Goal: Task Accomplishment & Management: Complete application form

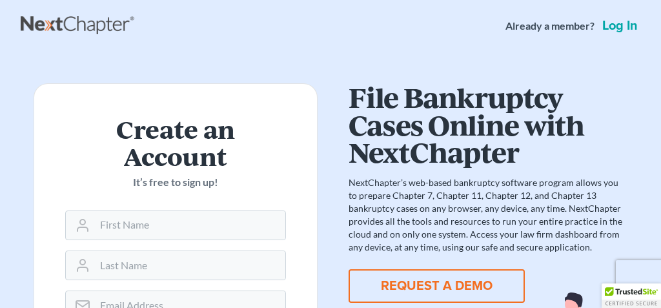
type input "ilham"
type input "Soffan"
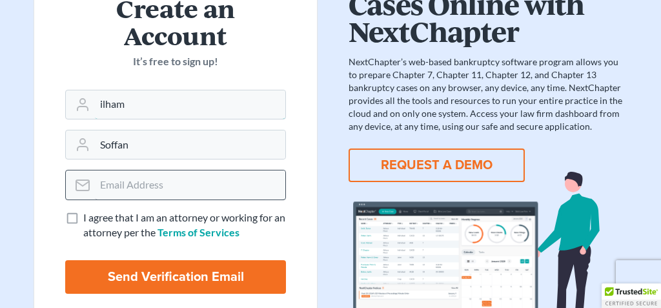
scroll to position [128, 0]
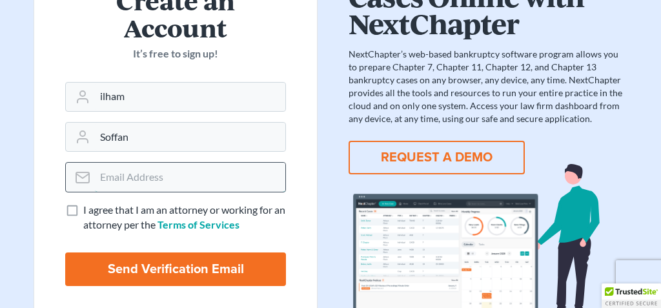
click at [193, 190] on input "email" at bounding box center [190, 177] width 190 height 28
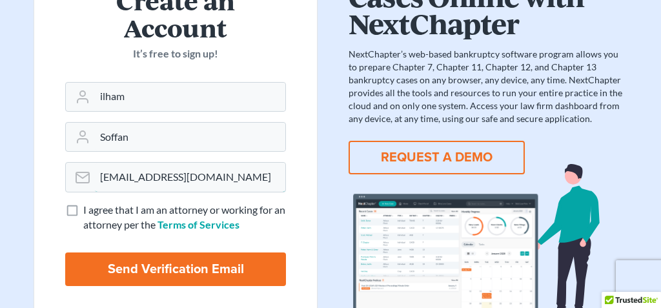
type input "[EMAIL_ADDRESS][DOMAIN_NAME]"
click at [83, 210] on label "I agree that I am an attorney or working for an attorney per the Terms of Servi…" at bounding box center [184, 218] width 203 height 30
click at [88, 210] on input "I agree that I am an attorney or working for an attorney per the Terms of Servi…" at bounding box center [92, 207] width 8 height 8
checkbox input "true"
click at [130, 267] on input "Send Verification Email" at bounding box center [175, 269] width 221 height 34
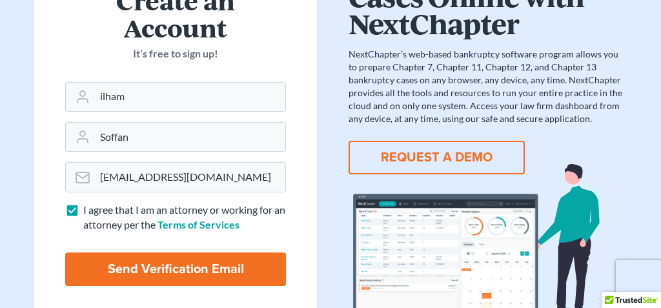
type input "Thinking..."
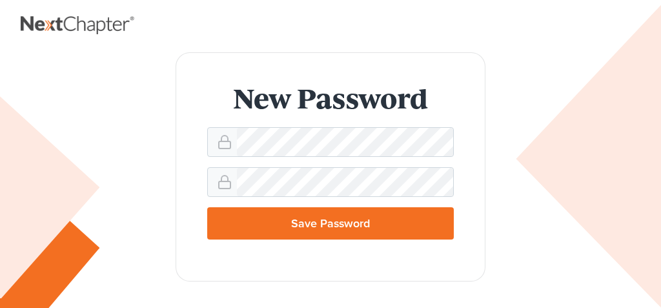
click at [372, 219] on input "Save Password" at bounding box center [330, 223] width 247 height 32
type input "Thinking..."
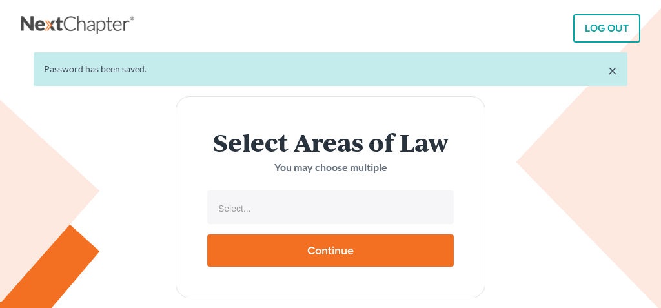
select select
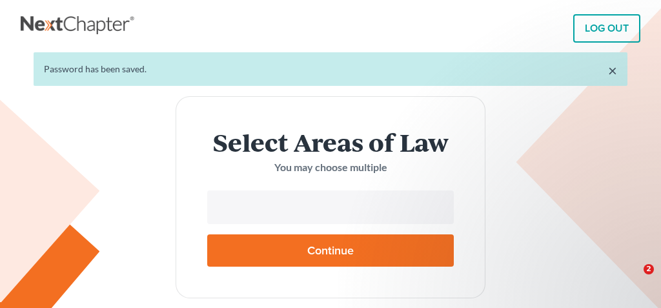
click at [324, 216] on input "text" at bounding box center [329, 208] width 229 height 19
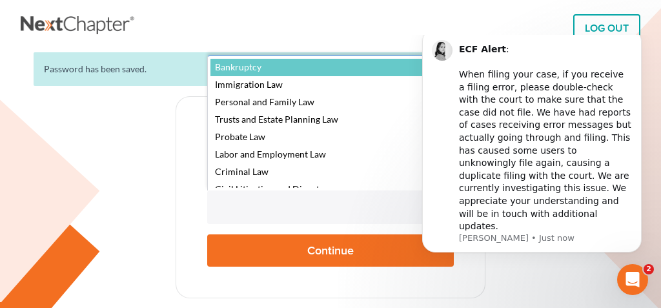
select select "4556"
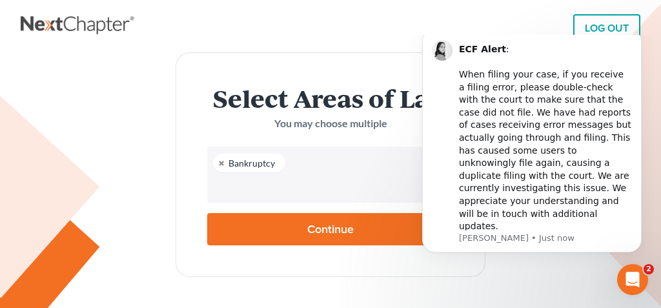
click at [283, 234] on input "Continue" at bounding box center [330, 229] width 247 height 32
type input "Thinking..."
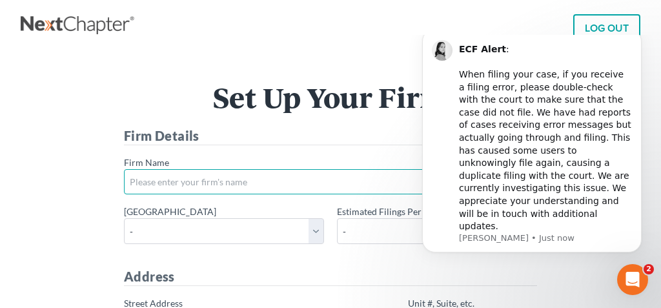
click at [365, 185] on input "* Firm Name" at bounding box center [330, 182] width 413 height 26
type input "Soffan Law PC"
type input "288 Grove Street, No. 180"
type input "Braintree"
select select "MA"
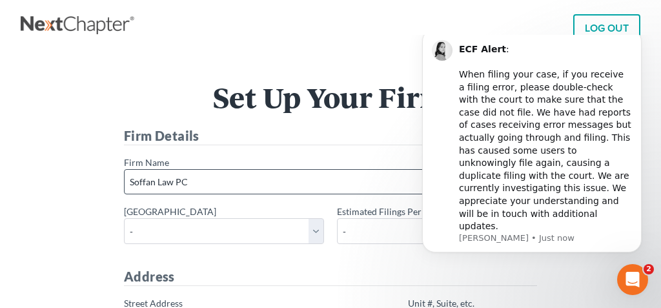
type input "02184"
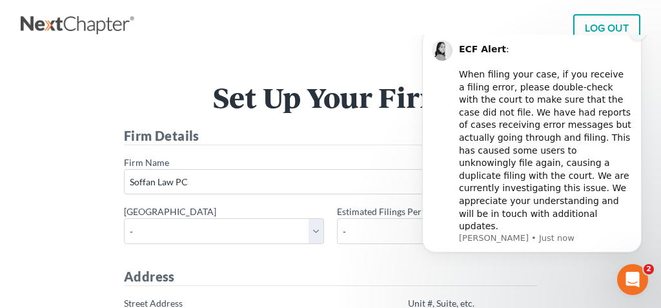
click at [630, 41] on button "Dismiss notification" at bounding box center [638, 32] width 17 height 17
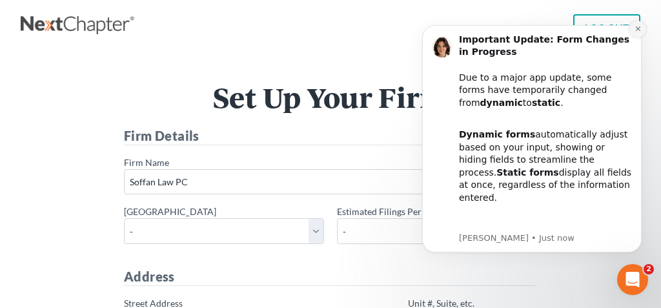
click at [634, 25] on button "Dismiss notification" at bounding box center [638, 29] width 17 height 17
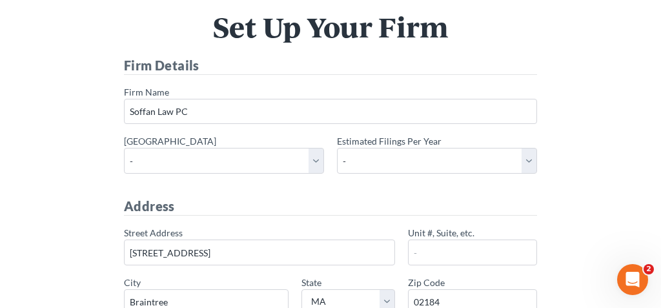
scroll to position [79, 0]
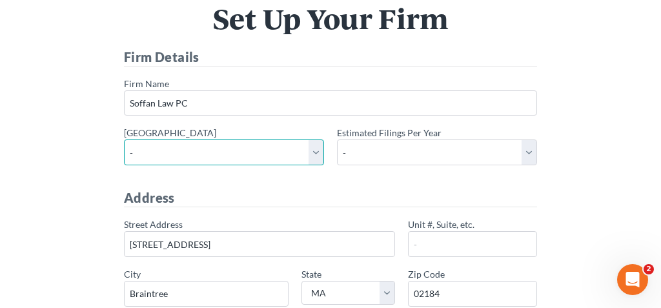
click at [311, 154] on select "- Alabama - Middle Alabama - Northern Alabama - Southern Alaska Arizona Arkansa…" at bounding box center [224, 152] width 200 height 26
select select "42"
click at [124, 139] on select "- Alabama - Middle Alabama - Northern Alabama - Southern Alaska Arizona Arkansa…" at bounding box center [224, 152] width 200 height 26
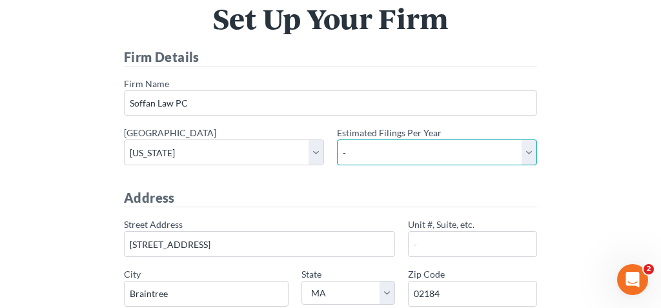
click at [523, 148] on select "- 1-10 11-50 50+" at bounding box center [437, 152] width 200 height 26
select select "1"
click at [337, 139] on select "- 1-10 11-50 50+" at bounding box center [437, 152] width 200 height 26
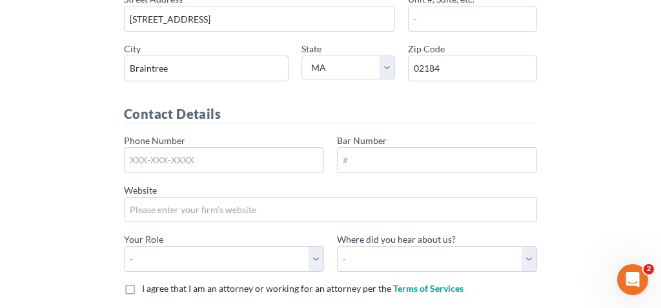
scroll to position [316, 0]
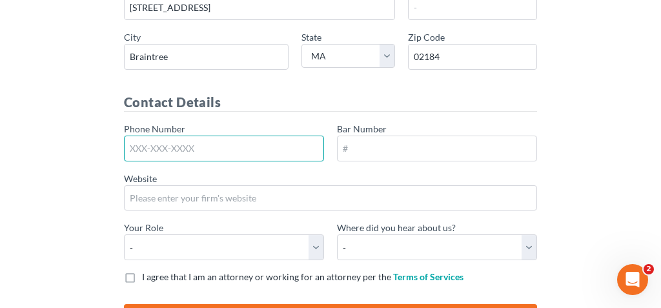
click at [234, 148] on input "Phone Number" at bounding box center [224, 149] width 200 height 26
type input "413-237-4678"
type input "No. 180"
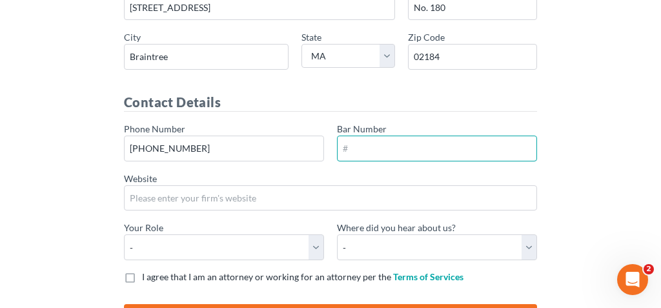
click at [364, 156] on input "Bar Number" at bounding box center [437, 149] width 200 height 26
type input "695888"
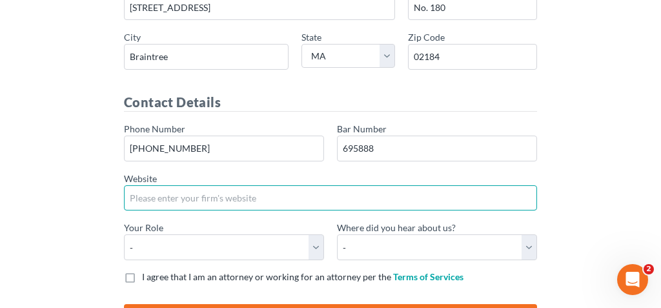
click at [308, 193] on input "Website" at bounding box center [330, 198] width 413 height 26
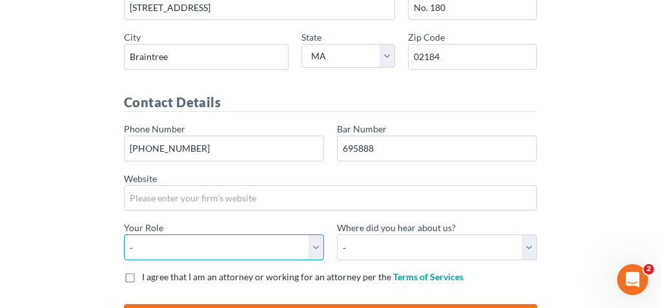
click at [316, 243] on select "- Attorney Paralegal Assistant" at bounding box center [224, 247] width 200 height 26
select select "attorney"
click at [124, 234] on select "- Attorney Paralegal Assistant" at bounding box center [224, 247] width 200 height 26
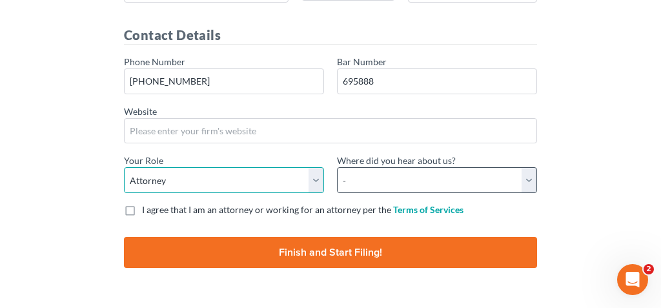
scroll to position [413, 0]
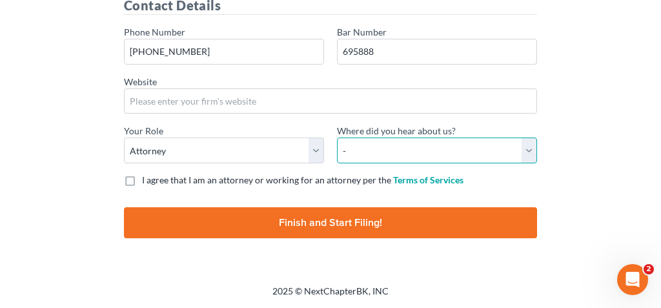
click at [408, 144] on select "- Bar association Capterra Clio Email Facebook Google Word of mouth Other" at bounding box center [437, 151] width 200 height 26
select select "Other"
click at [337, 138] on select "- Bar association Capterra Clio Email Facebook Google Word of mouth Other" at bounding box center [437, 151] width 200 height 26
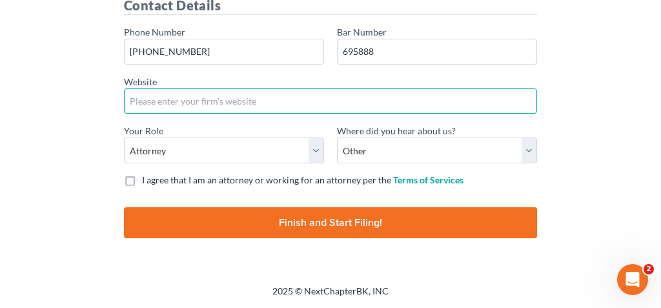
click at [251, 104] on input "Website" at bounding box center [330, 101] width 413 height 26
type input "www.soffanlaw.com"
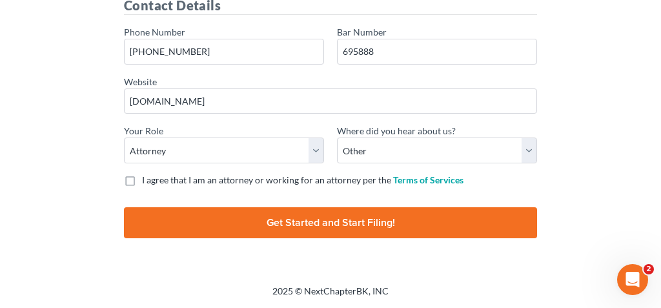
click at [142, 182] on label "I agree that I am an attorney or working for an attorney per the Terms of Servi…" at bounding box center [303, 180] width 322 height 13
click at [147, 182] on input "I agree that I am an attorney or working for an attorney per the Terms of Servi…" at bounding box center [151, 178] width 8 height 8
checkbox input "true"
click at [197, 228] on input "Finish and Start Filing!" at bounding box center [330, 222] width 413 height 31
type input "Thinking..."
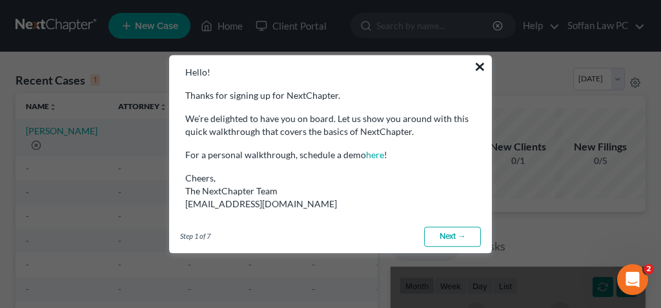
click at [479, 66] on button "×" at bounding box center [480, 66] width 12 height 21
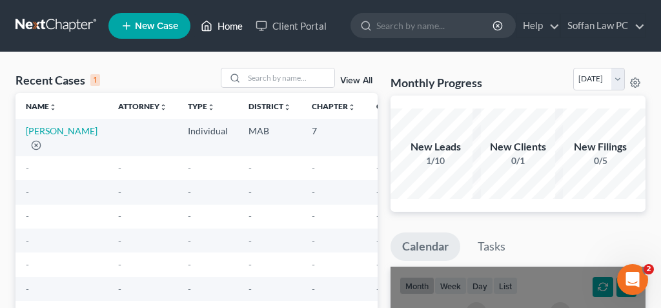
click at [224, 29] on link "Home" at bounding box center [221, 25] width 55 height 23
click at [285, 26] on link "Client Portal" at bounding box center [291, 25] width 84 height 23
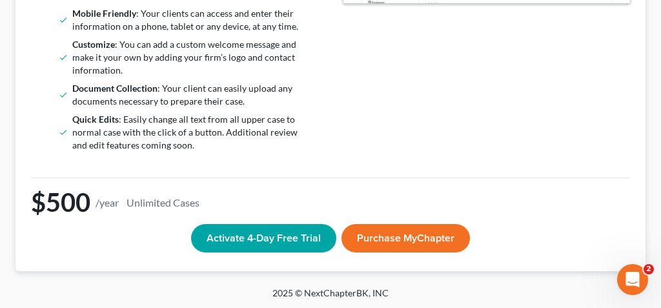
scroll to position [314, 0]
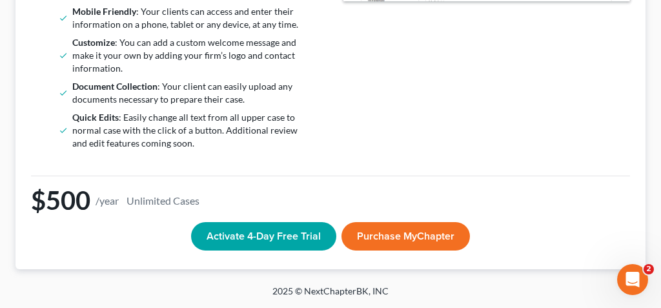
click at [245, 229] on button "Activate 4-Day Free Trial" at bounding box center [263, 236] width 145 height 28
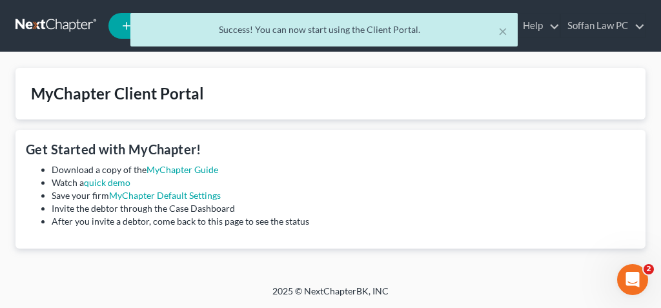
scroll to position [0, 0]
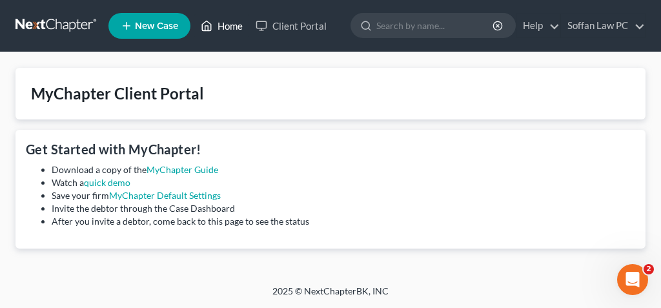
click at [230, 26] on link "Home" at bounding box center [221, 25] width 55 height 23
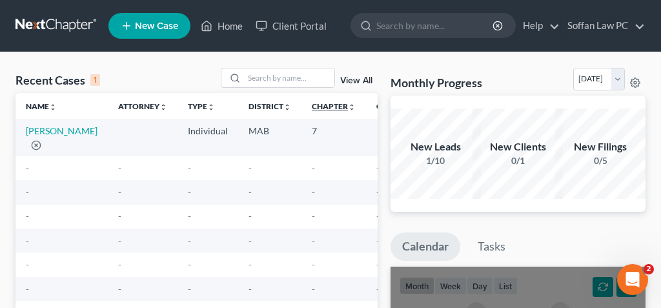
click at [312, 108] on link "Chapter unfold_more expand_more expand_less" at bounding box center [334, 106] width 44 height 10
click at [302, 132] on td "7" at bounding box center [335, 137] width 66 height 37
click at [230, 26] on link "Home" at bounding box center [221, 25] width 55 height 23
click at [157, 28] on span "New Case" at bounding box center [156, 26] width 43 height 10
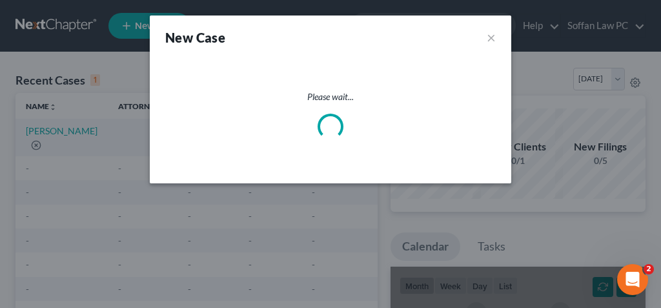
select select "39"
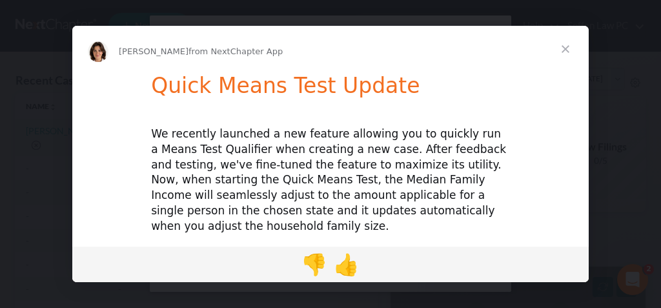
click at [567, 48] on span "Close" at bounding box center [565, 49] width 46 height 46
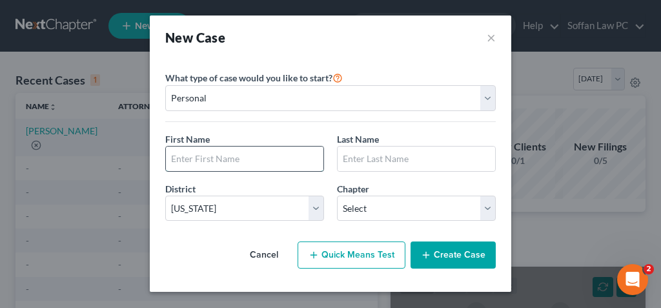
click at [260, 156] on input "text" at bounding box center [245, 159] width 158 height 25
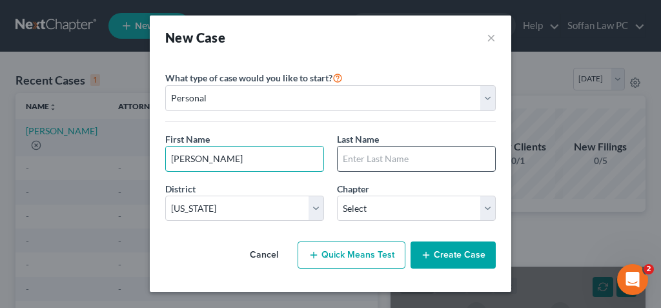
type input "[PERSON_NAME]"
click at [377, 158] on input "text" at bounding box center [417, 159] width 158 height 25
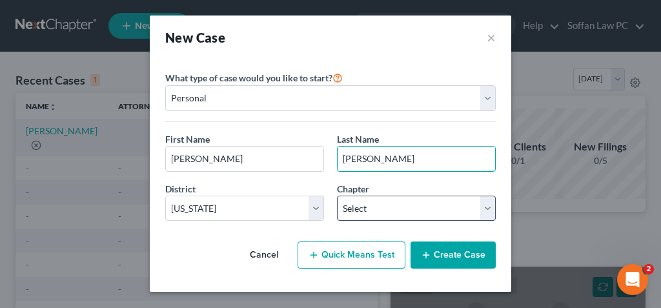
type input "[PERSON_NAME]"
click at [486, 207] on select "Select 7 11 12 13" at bounding box center [416, 209] width 159 height 26
select select "0"
click at [337, 196] on select "Select 7 11 12 13" at bounding box center [416, 209] width 159 height 26
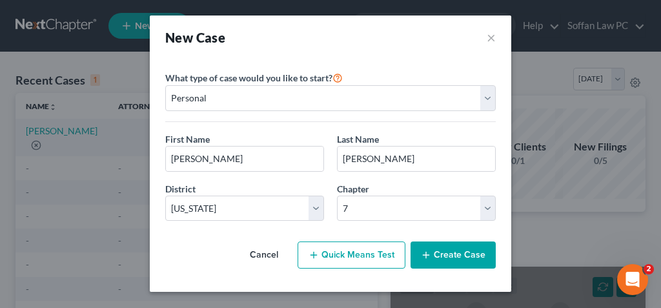
click at [453, 252] on button "Create Case" at bounding box center [453, 254] width 85 height 27
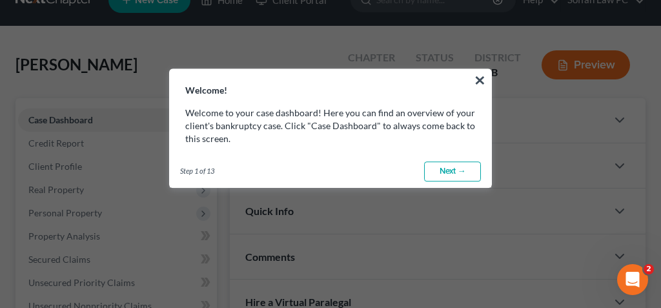
scroll to position [27, 0]
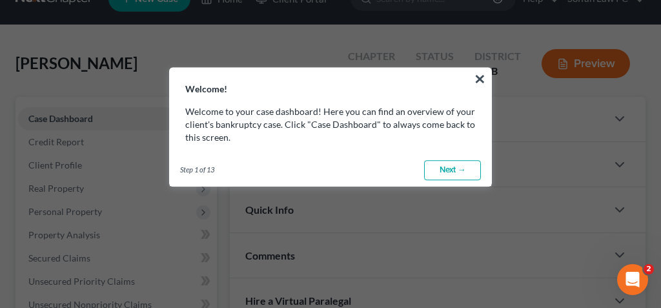
click at [458, 167] on link "Next →" at bounding box center [452, 170] width 57 height 21
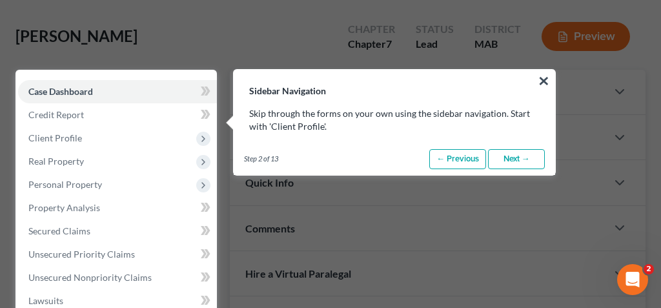
scroll to position [58, 0]
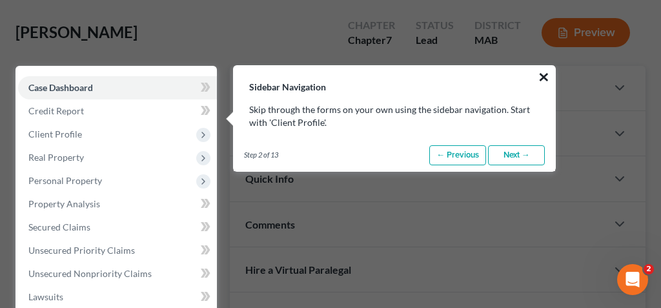
click at [546, 79] on button "×" at bounding box center [544, 77] width 12 height 21
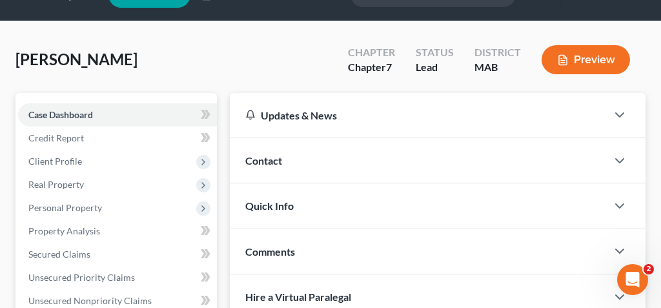
scroll to position [50, 0]
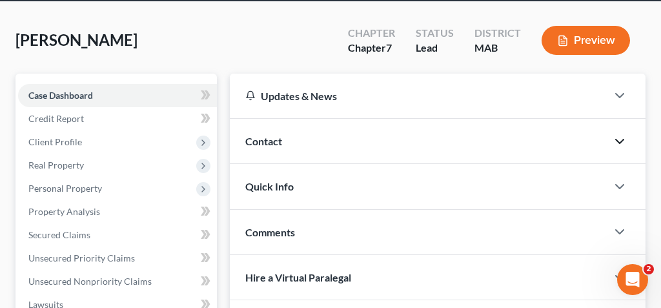
click at [621, 136] on icon "button" at bounding box center [619, 141] width 15 height 15
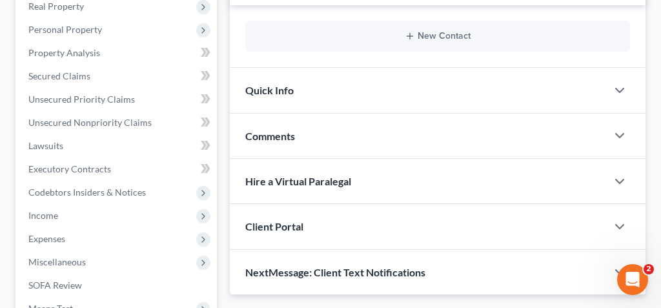
scroll to position [223, 0]
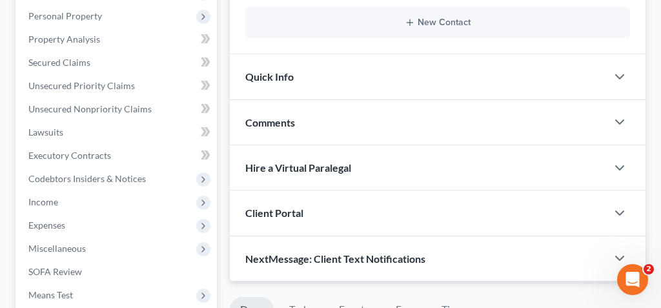
click at [566, 101] on div "Comments" at bounding box center [418, 122] width 377 height 45
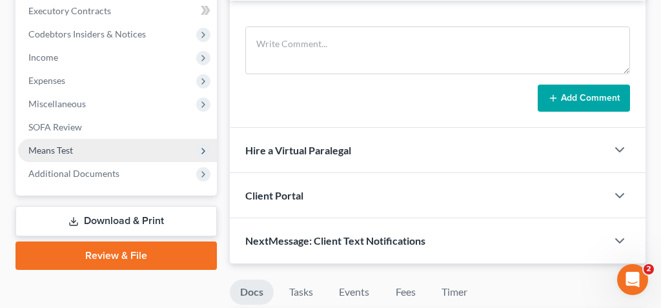
scroll to position [369, 0]
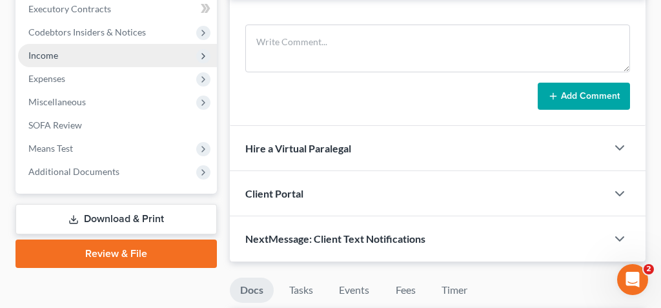
click at [90, 50] on span "Income" at bounding box center [117, 55] width 199 height 23
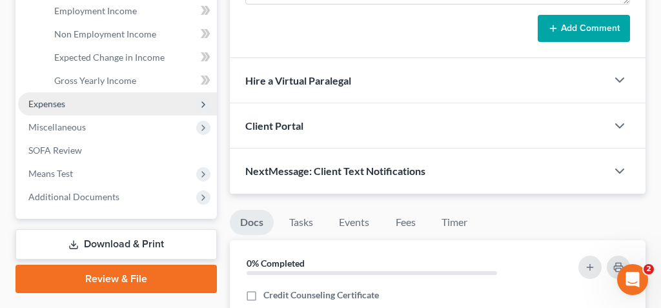
scroll to position [440, 0]
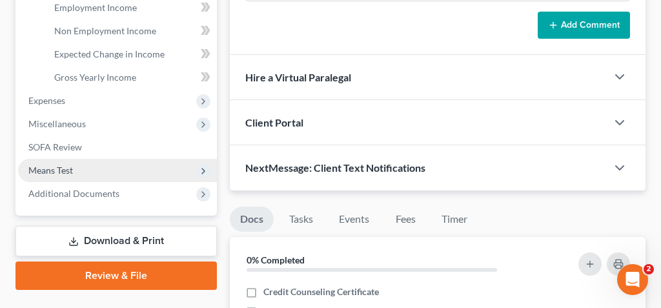
click at [80, 172] on span "Means Test" at bounding box center [117, 170] width 199 height 23
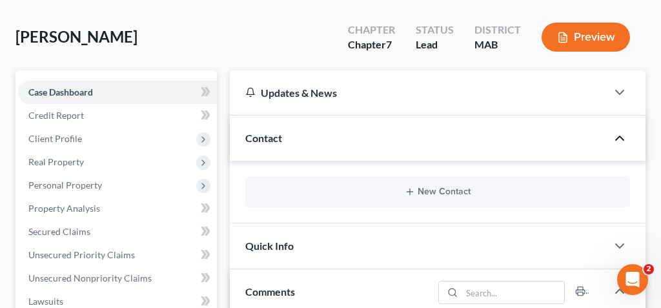
scroll to position [0, 0]
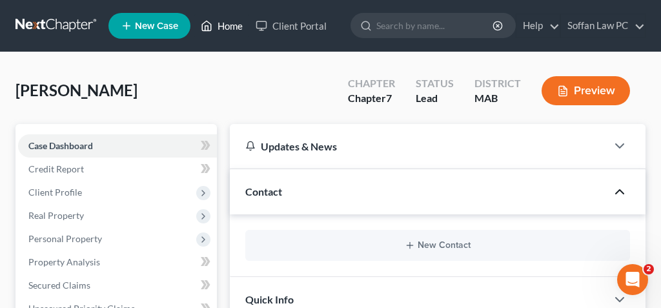
click at [228, 23] on link "Home" at bounding box center [221, 25] width 55 height 23
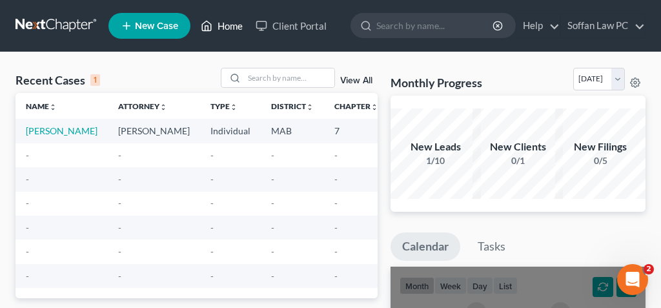
click at [215, 28] on link "Home" at bounding box center [221, 25] width 55 height 23
click at [590, 25] on link "Soffan Law PC" at bounding box center [603, 25] width 84 height 23
